Goal: Check status: Check status

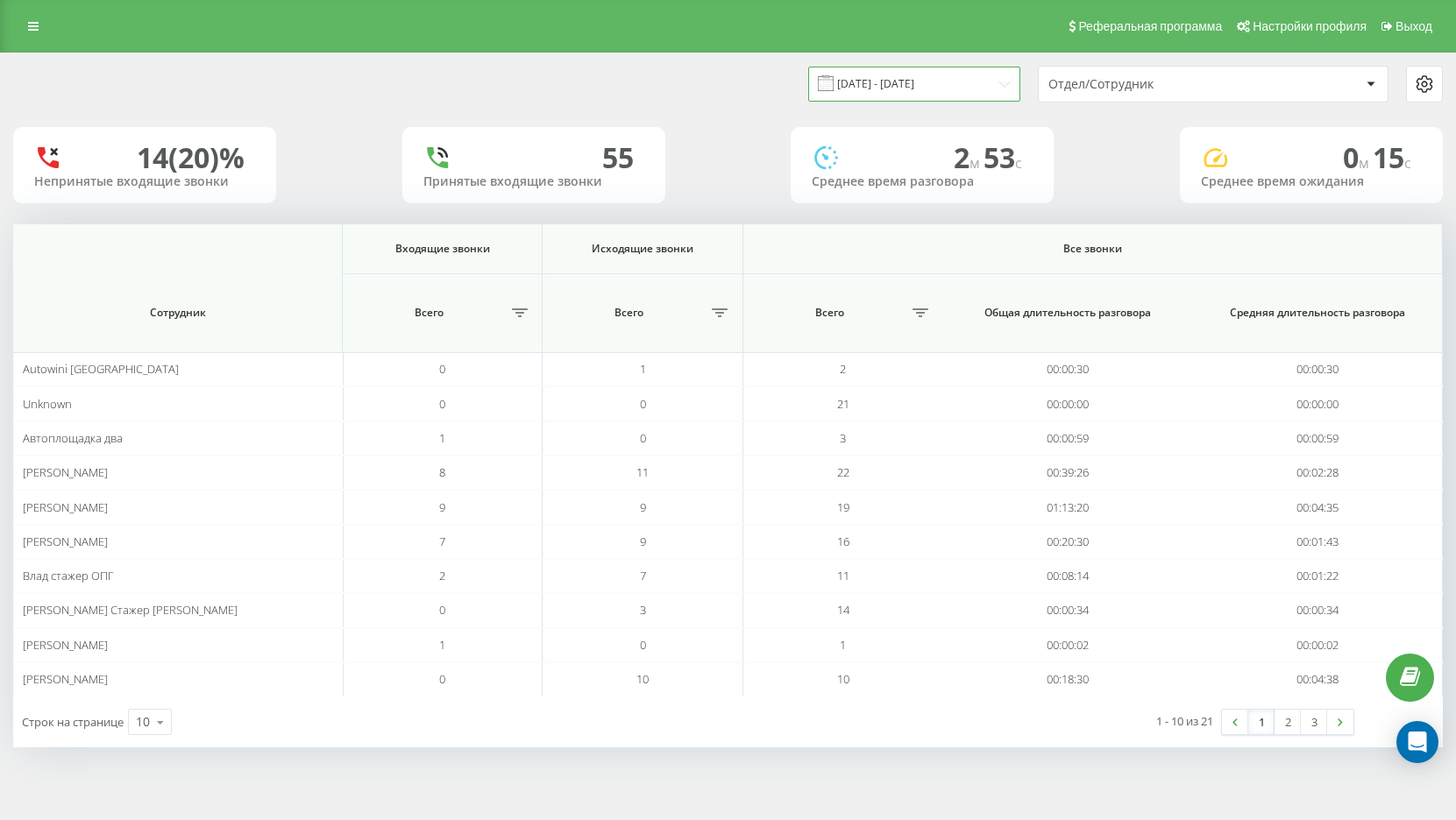
click at [960, 90] on input "[DATE] - [DATE]" at bounding box center [914, 83] width 213 height 35
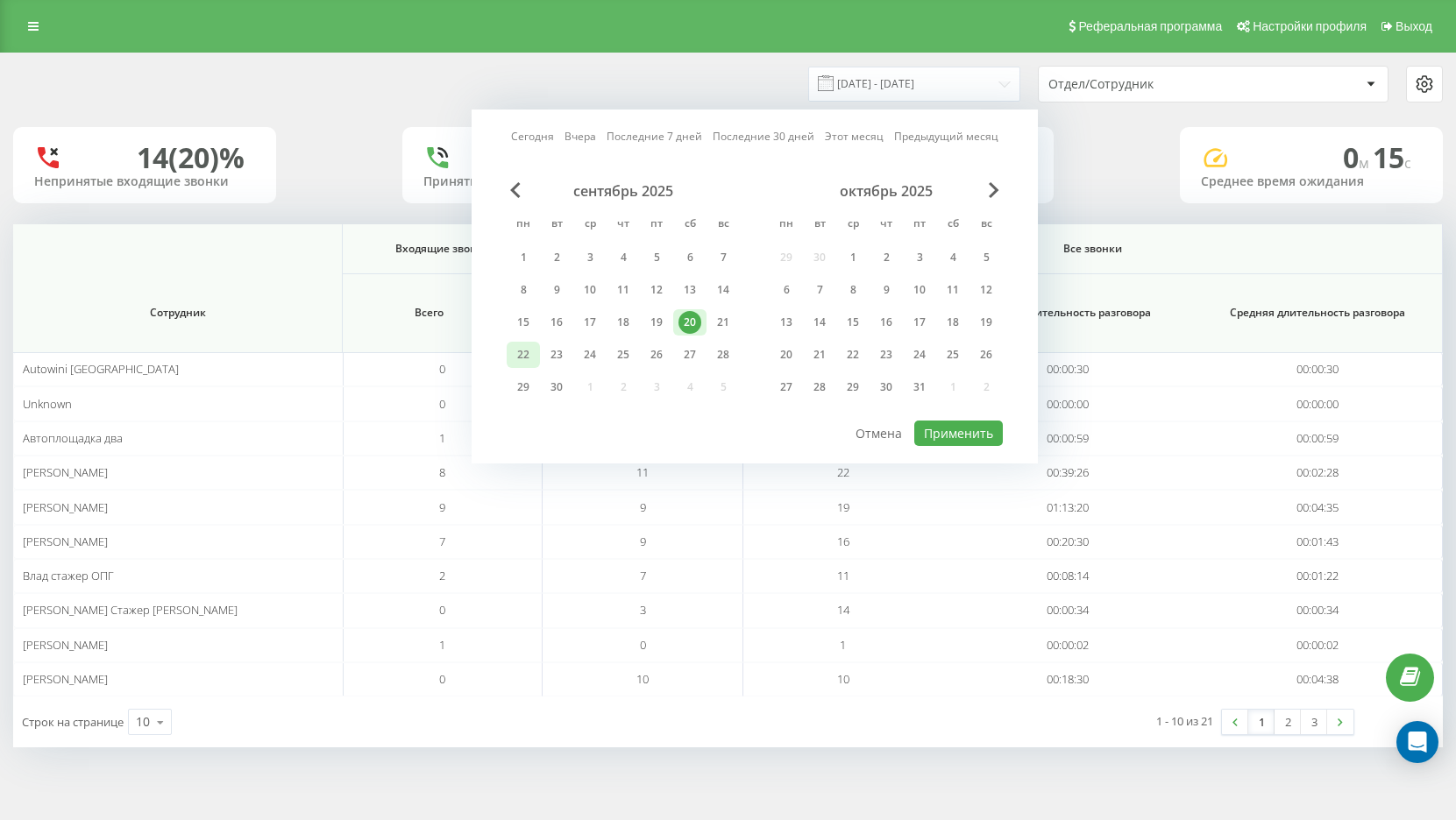
click at [521, 357] on div "22" at bounding box center [523, 355] width 23 height 23
click at [989, 443] on button "Применить" at bounding box center [959, 434] width 89 height 26
type input "[DATE] - [DATE]"
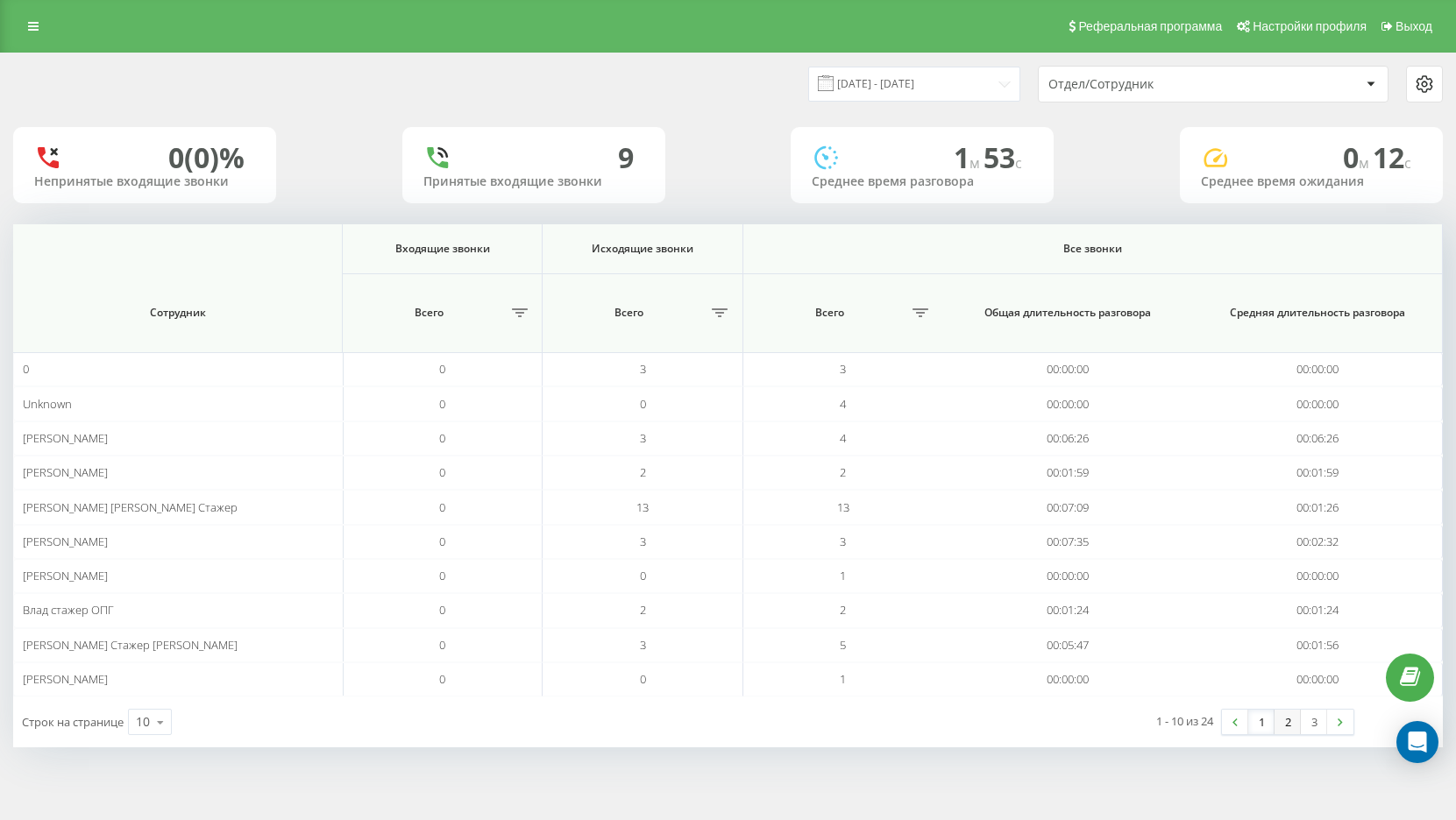
click at [1289, 723] on link "2" at bounding box center [1288, 722] width 27 height 25
